Goal: Transaction & Acquisition: Purchase product/service

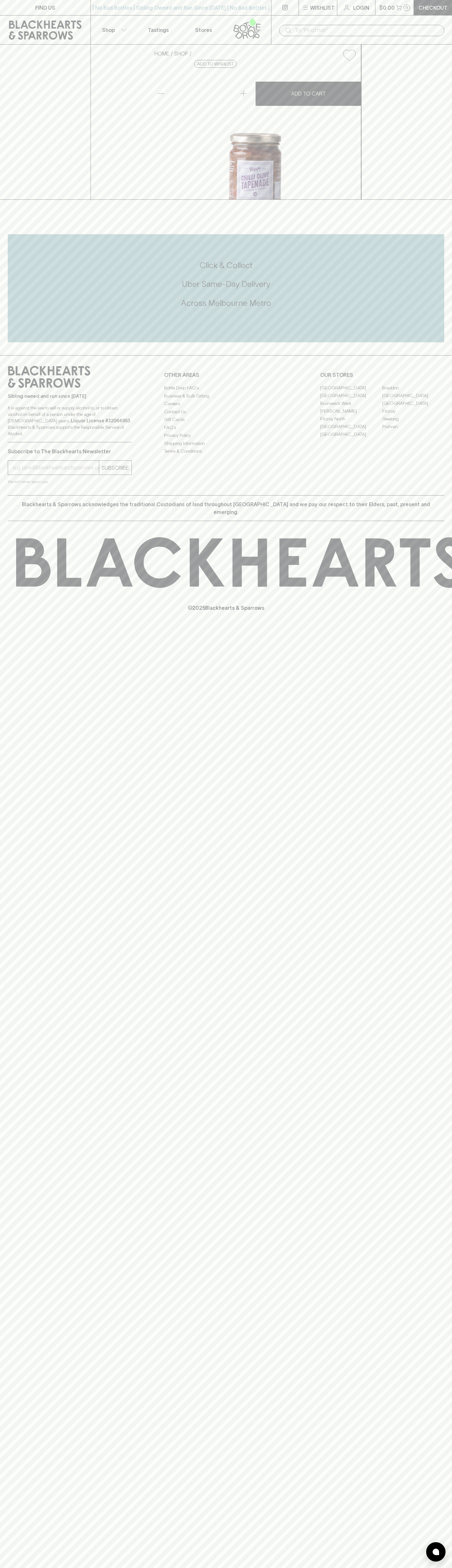
click at [445, 20] on div "​" at bounding box center [361, 30] width 181 height 29
click at [421, 807] on div "FIND US | No Bad Bottles | Sibling Owned and Run Since 2006 | No Bad Bottles | …" at bounding box center [226, 784] width 452 height 1568
click at [340, 1568] on html "FIND US | No Bad Bottles | Sibling Owned and Run Since 2006 | No Bad Bottles | …" at bounding box center [226, 784] width 452 height 1568
click at [3, 495] on div "Sibling owned and run since 2006 It is against the law to sell or supply alcoho…" at bounding box center [226, 425] width 452 height 140
